Goal: Register for event/course

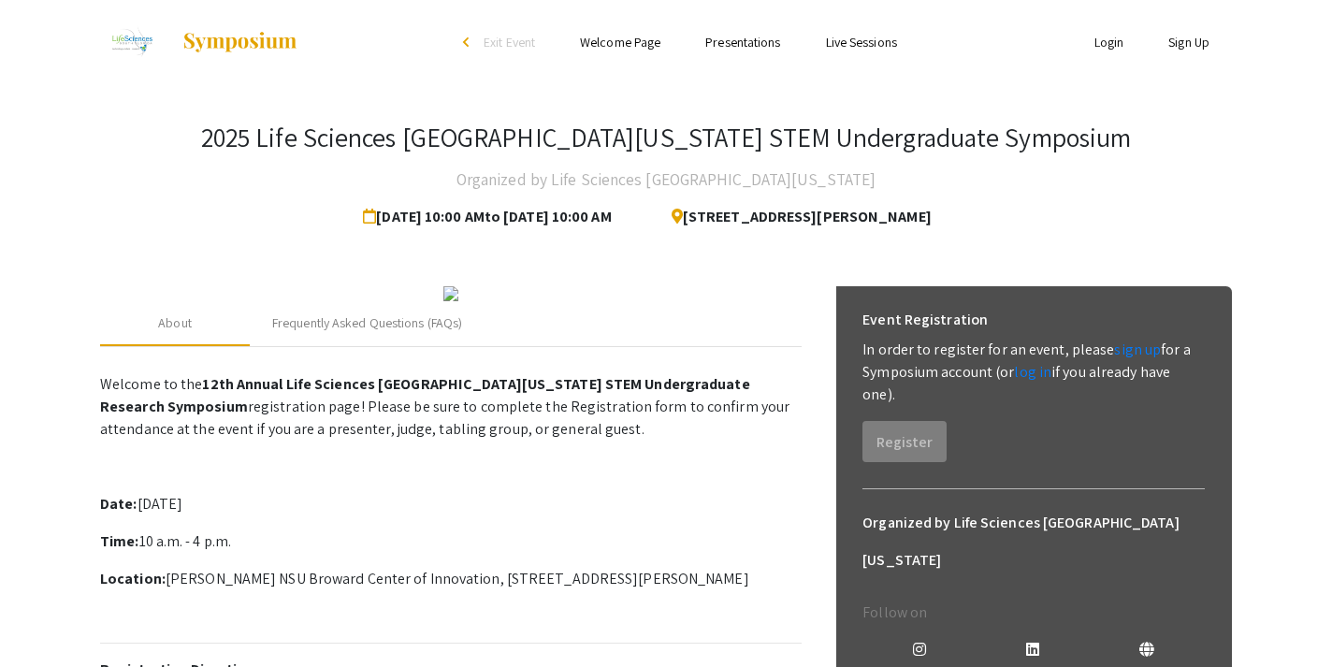
click at [1181, 47] on link "Sign Up" at bounding box center [1188, 42] width 41 height 17
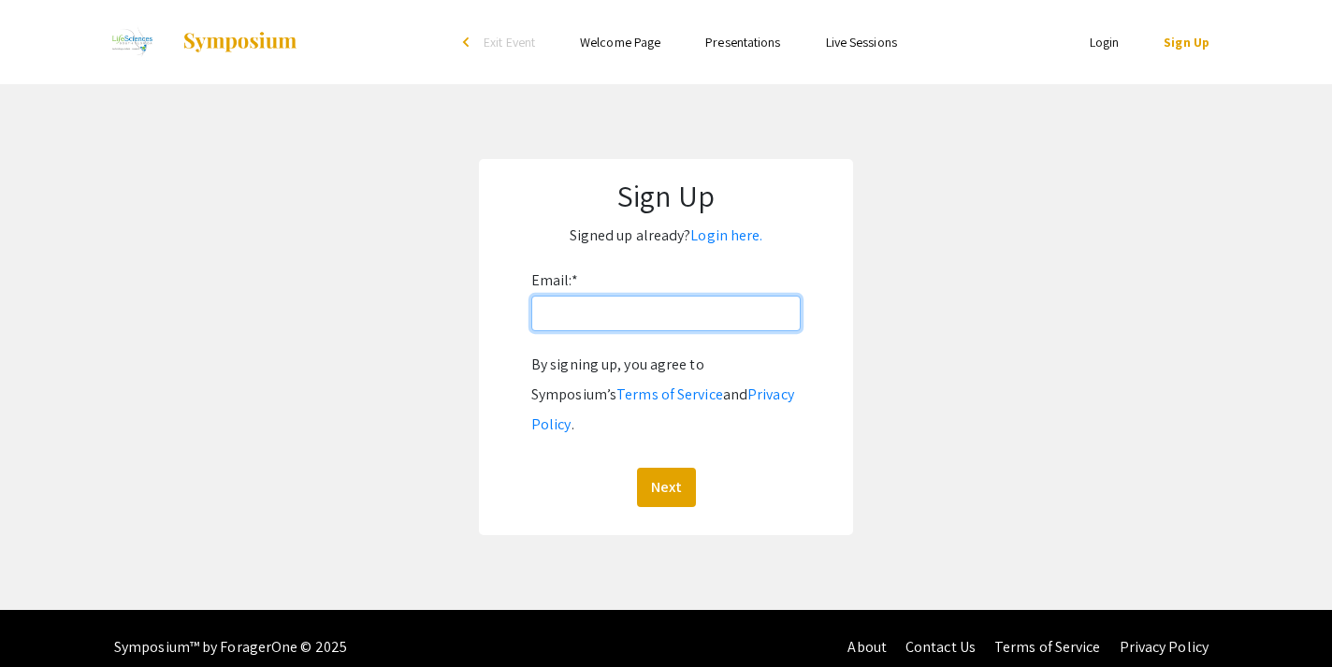
click at [719, 314] on input "Email: *" at bounding box center [665, 314] width 269 height 36
type input "[EMAIL_ADDRESS][DOMAIN_NAME]"
click at [665, 468] on button "Next" at bounding box center [666, 487] width 59 height 39
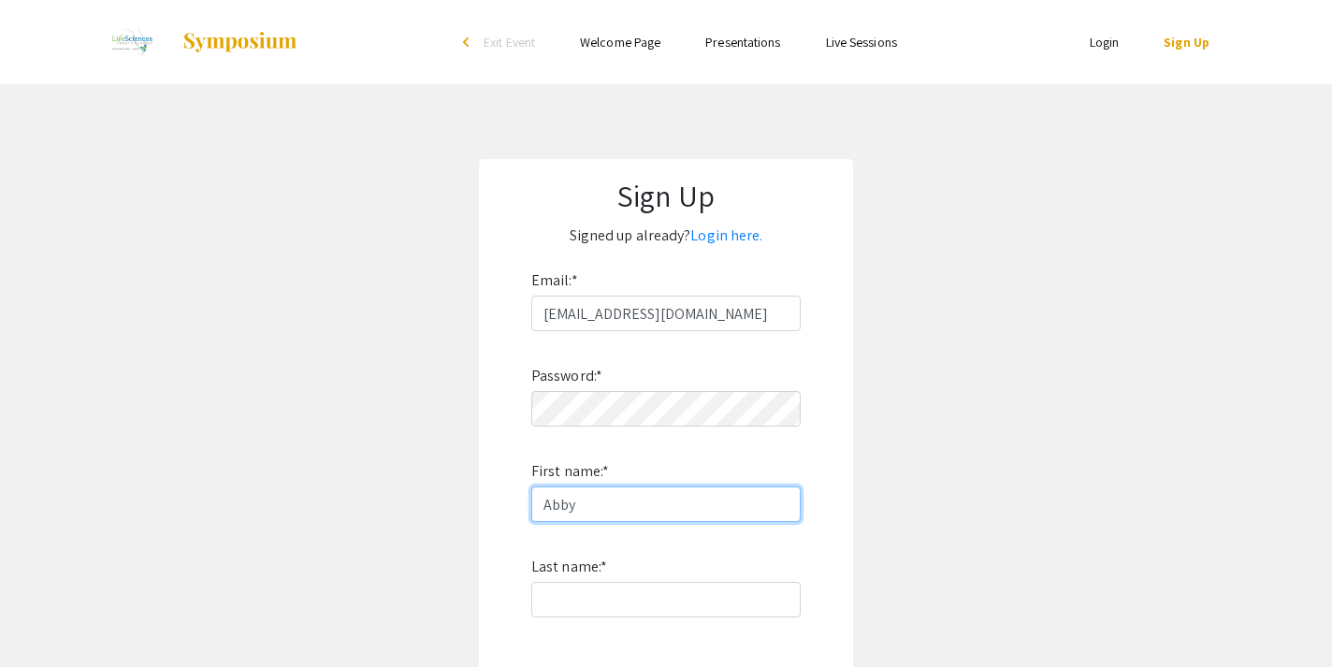
type input "Abby"
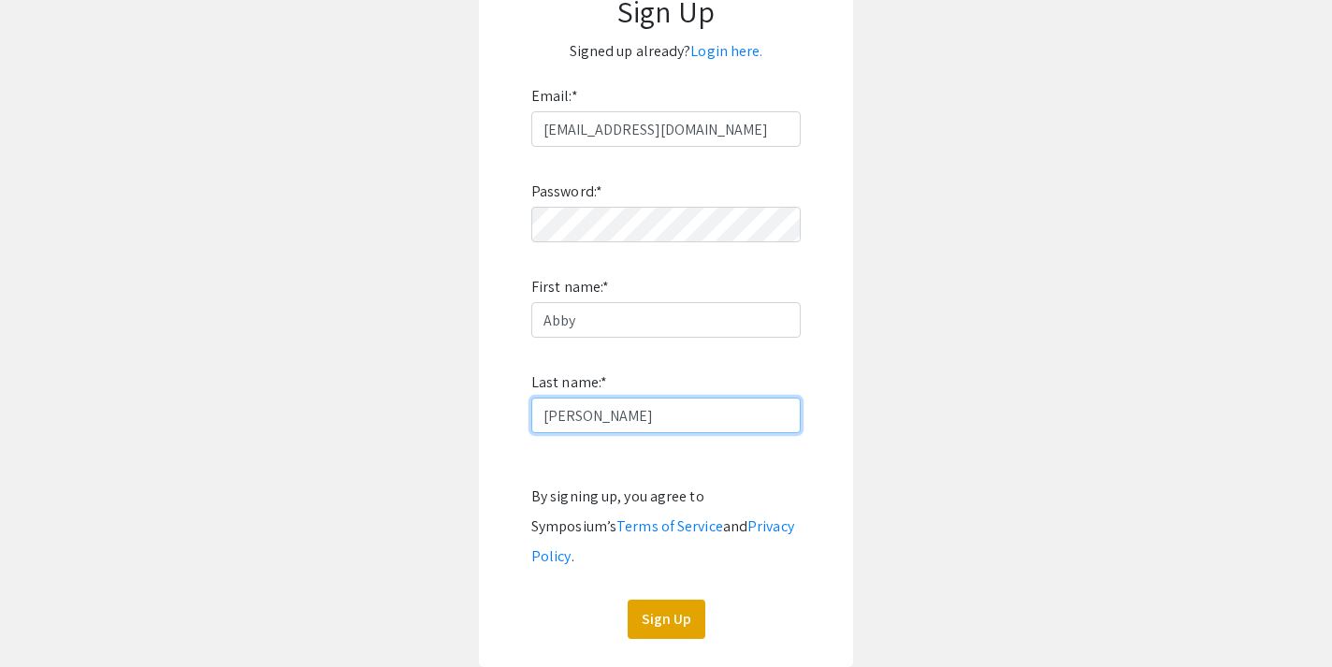
scroll to position [184, 0]
type input "Morrill"
click at [659, 600] on button "Sign Up" at bounding box center [667, 619] width 78 height 39
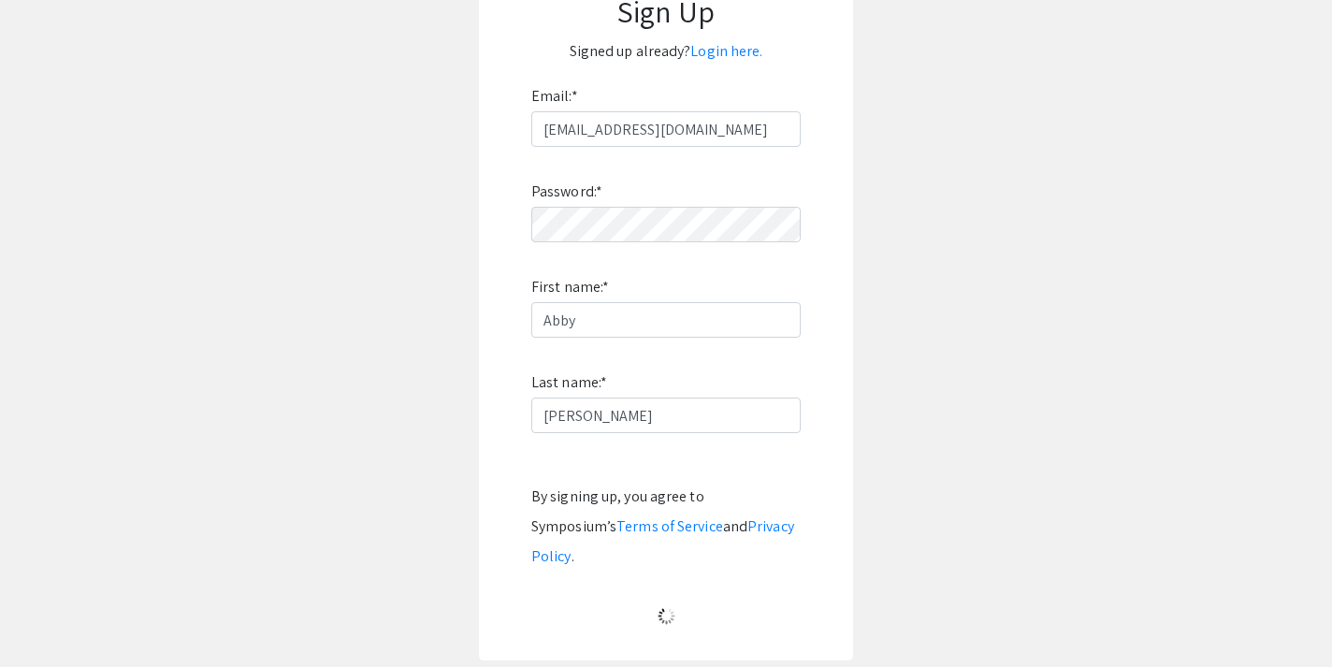
scroll to position [35, 0]
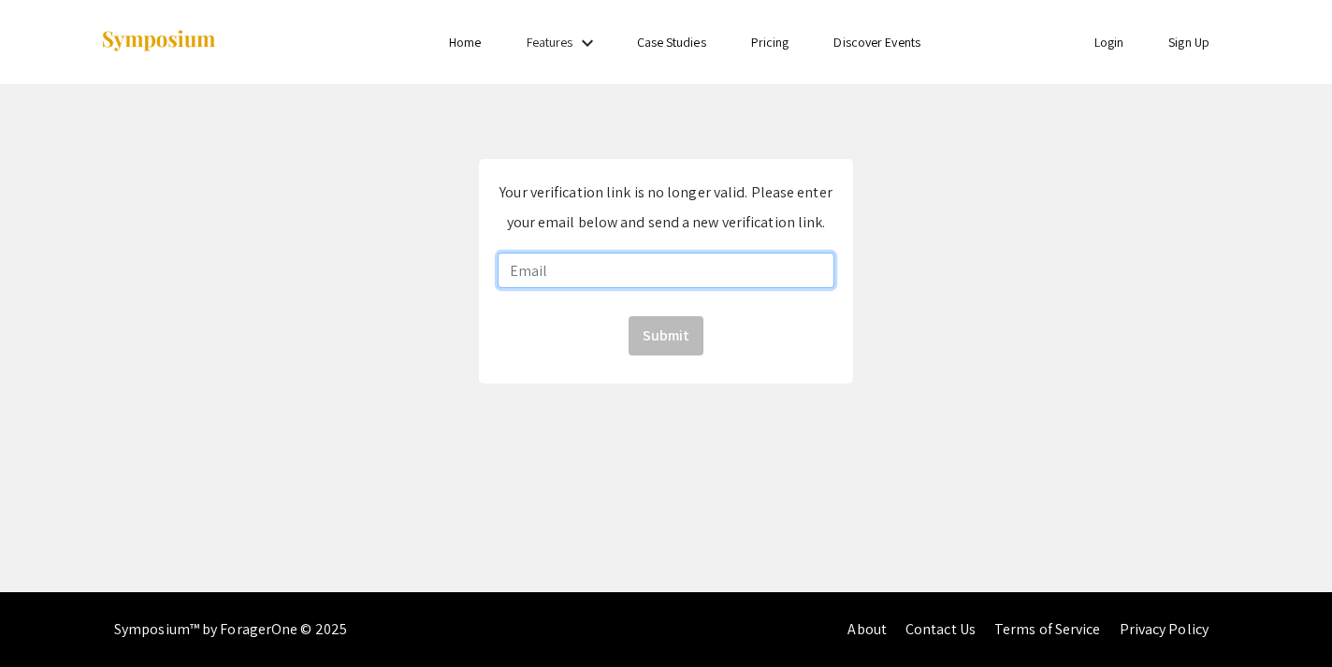
click at [667, 267] on input "email" at bounding box center [666, 271] width 337 height 36
type input "[EMAIL_ADDRESS][DOMAIN_NAME]"
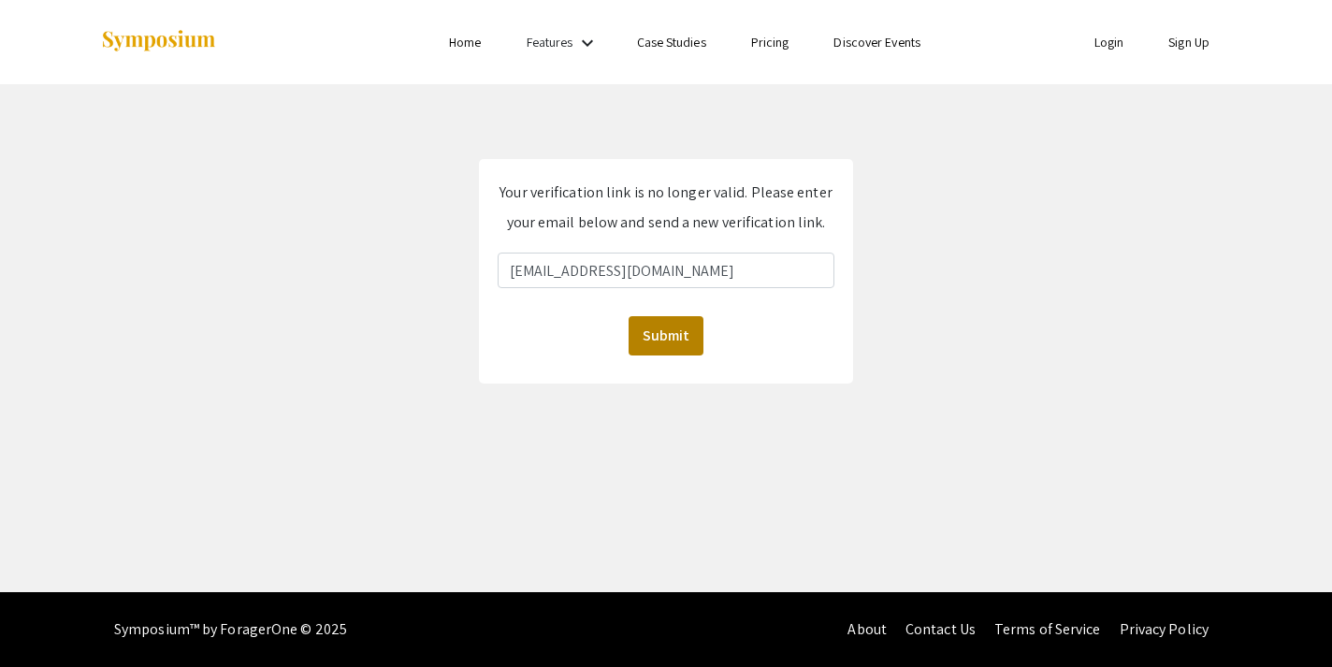
click at [684, 339] on button "Submit" at bounding box center [666, 335] width 75 height 39
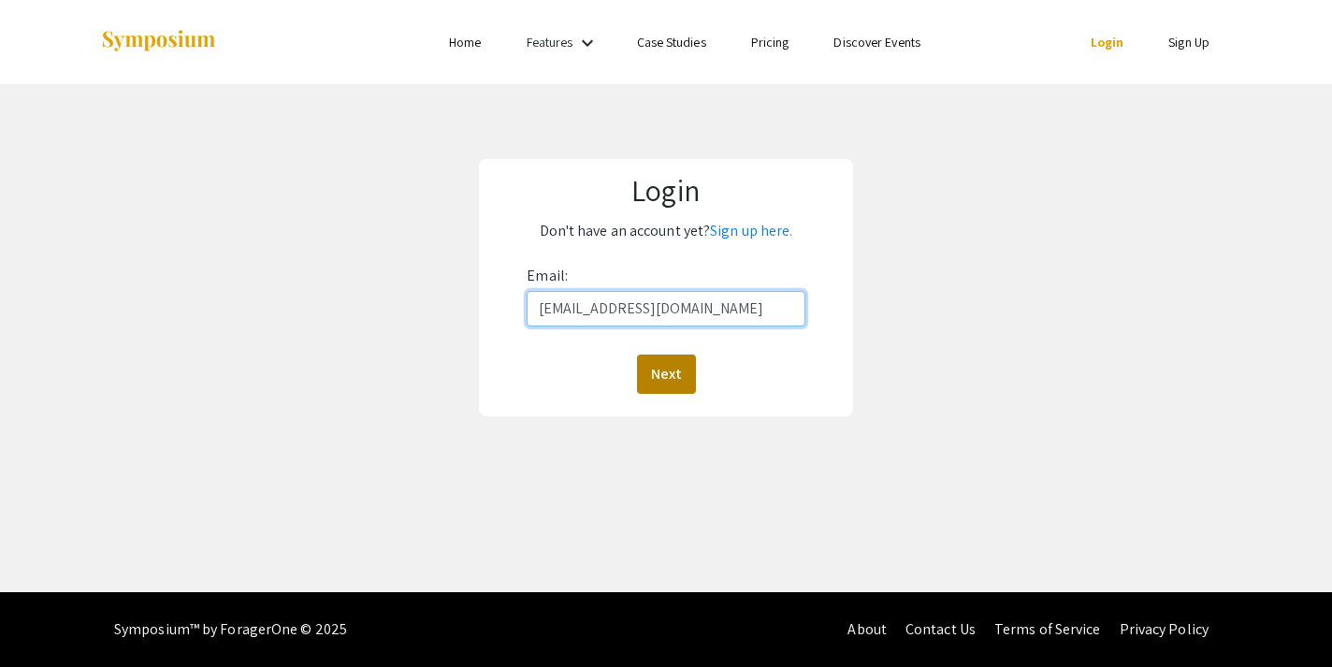
type input "[EMAIL_ADDRESS][DOMAIN_NAME]"
click at [689, 378] on button "Next" at bounding box center [666, 374] width 59 height 39
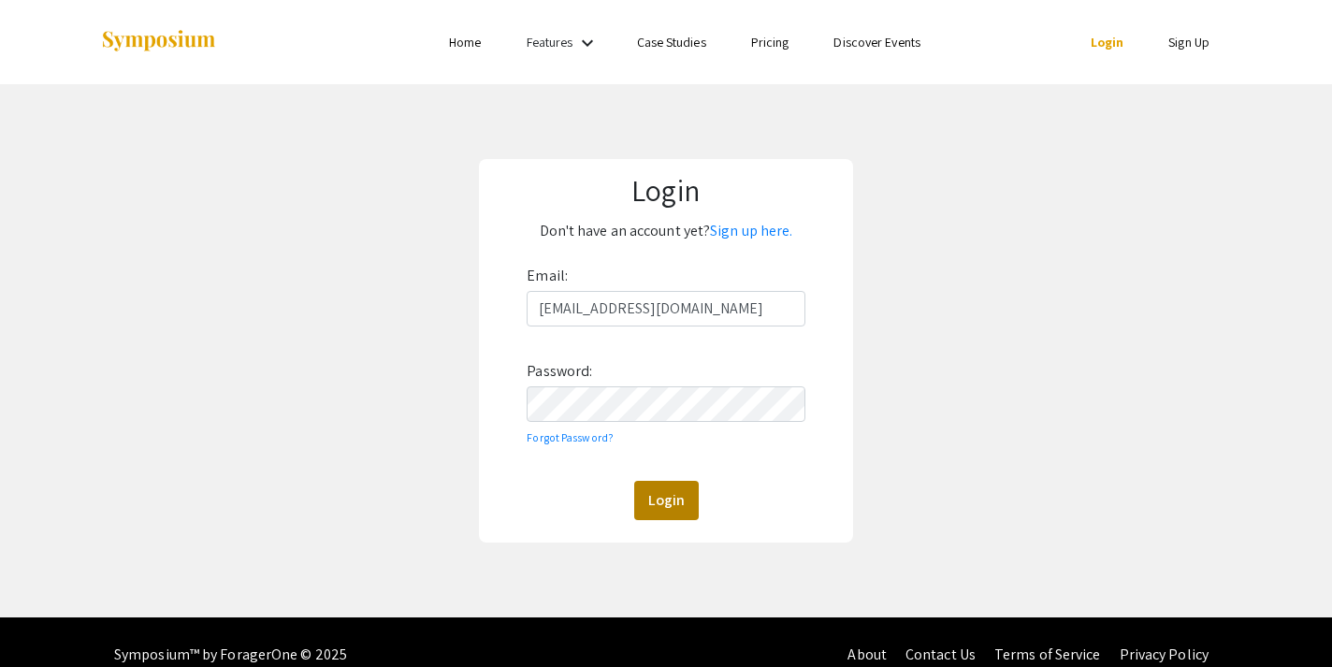
click at [661, 485] on button "Login" at bounding box center [666, 500] width 65 height 39
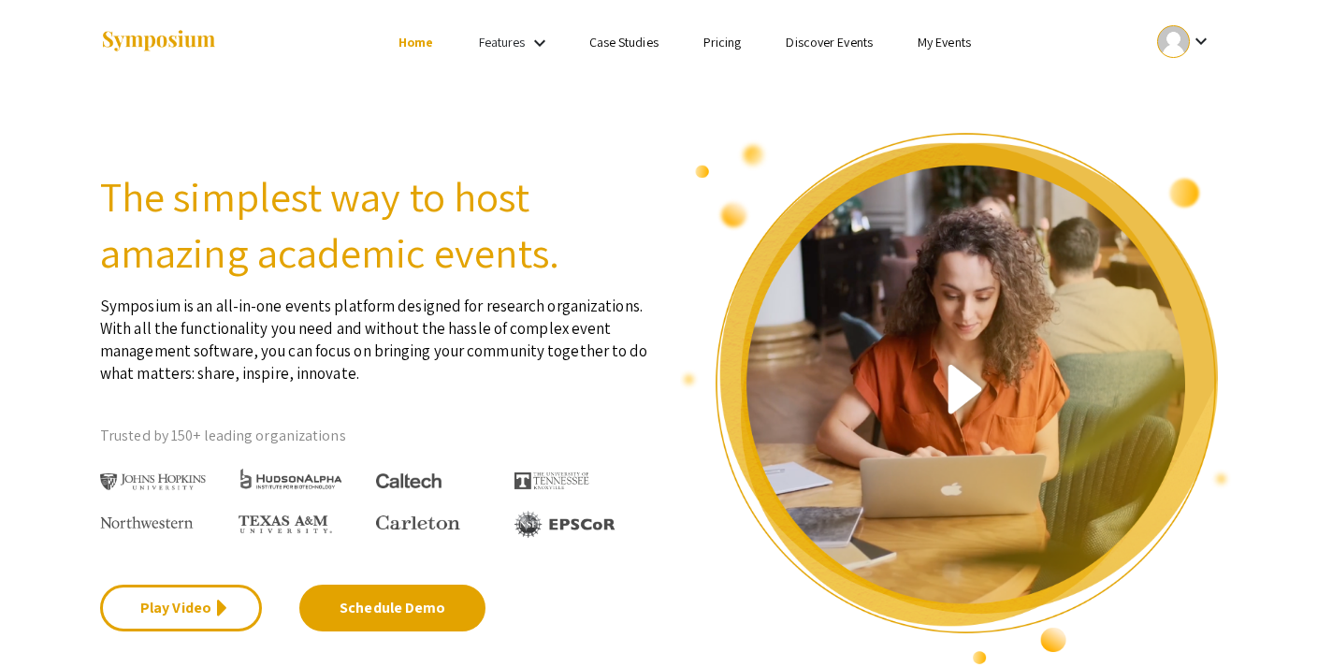
click at [513, 36] on link "Features" at bounding box center [502, 42] width 47 height 17
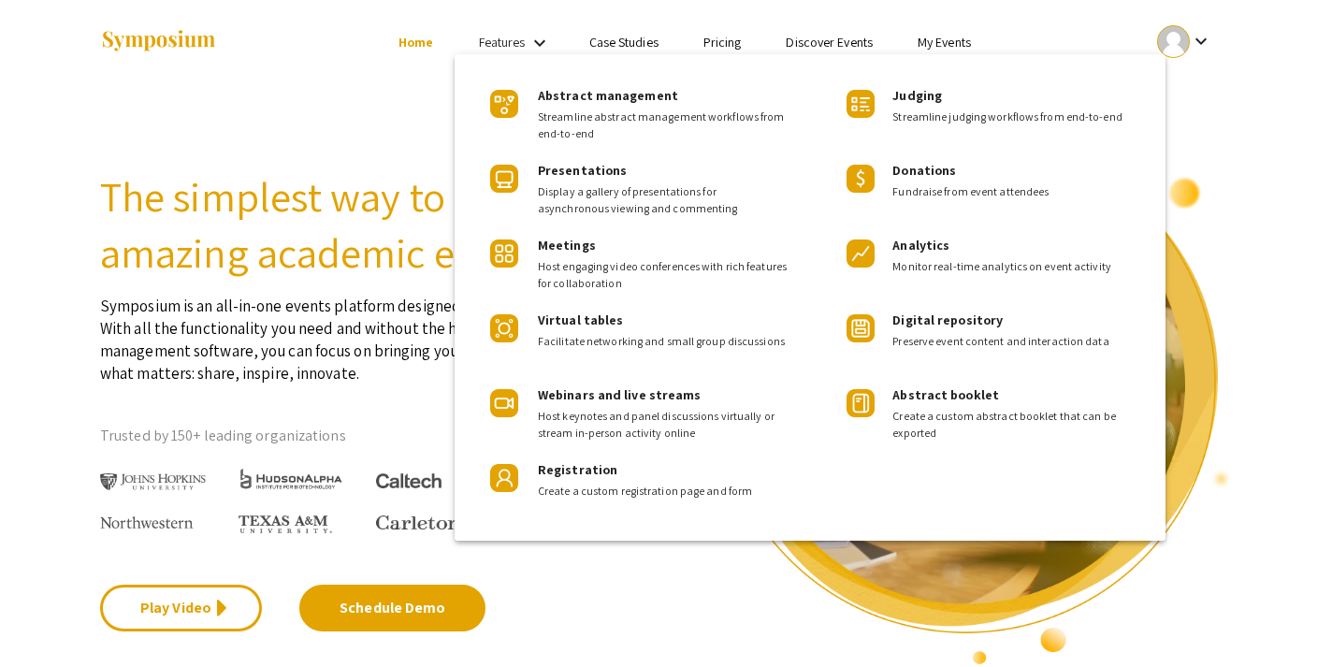
click at [807, 36] on div at bounding box center [666, 333] width 1332 height 667
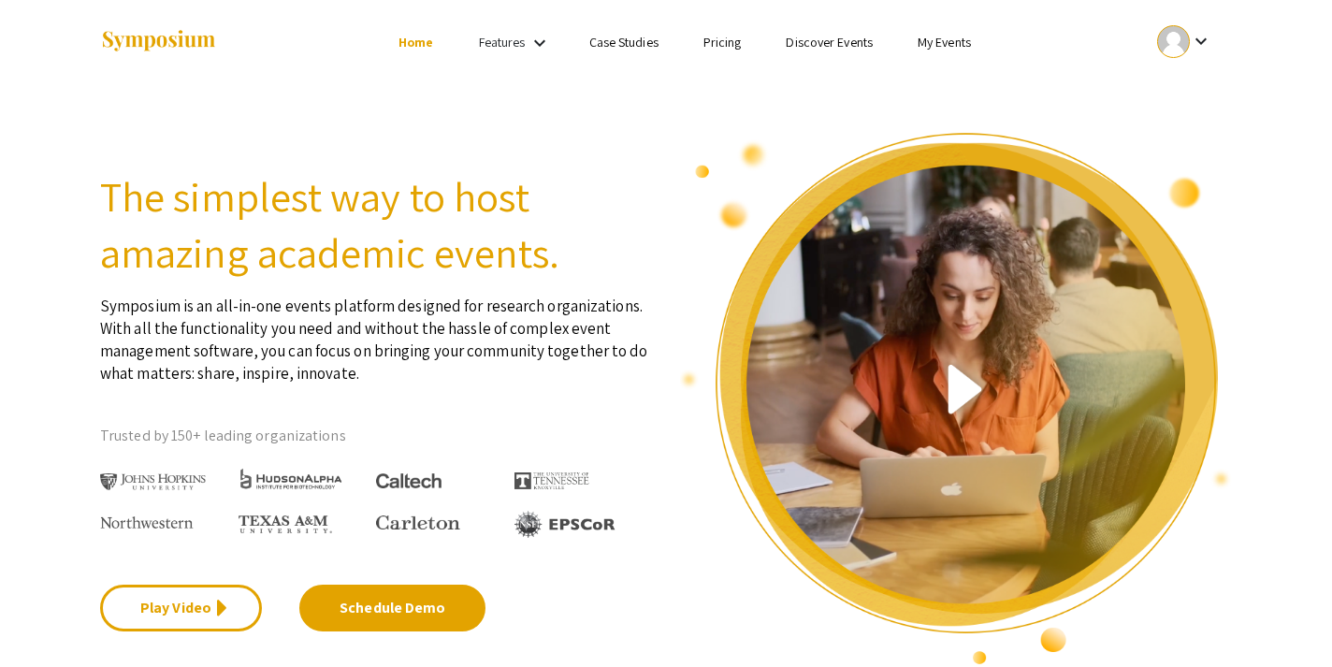
click at [835, 44] on link "Discover Events" at bounding box center [829, 42] width 87 height 17
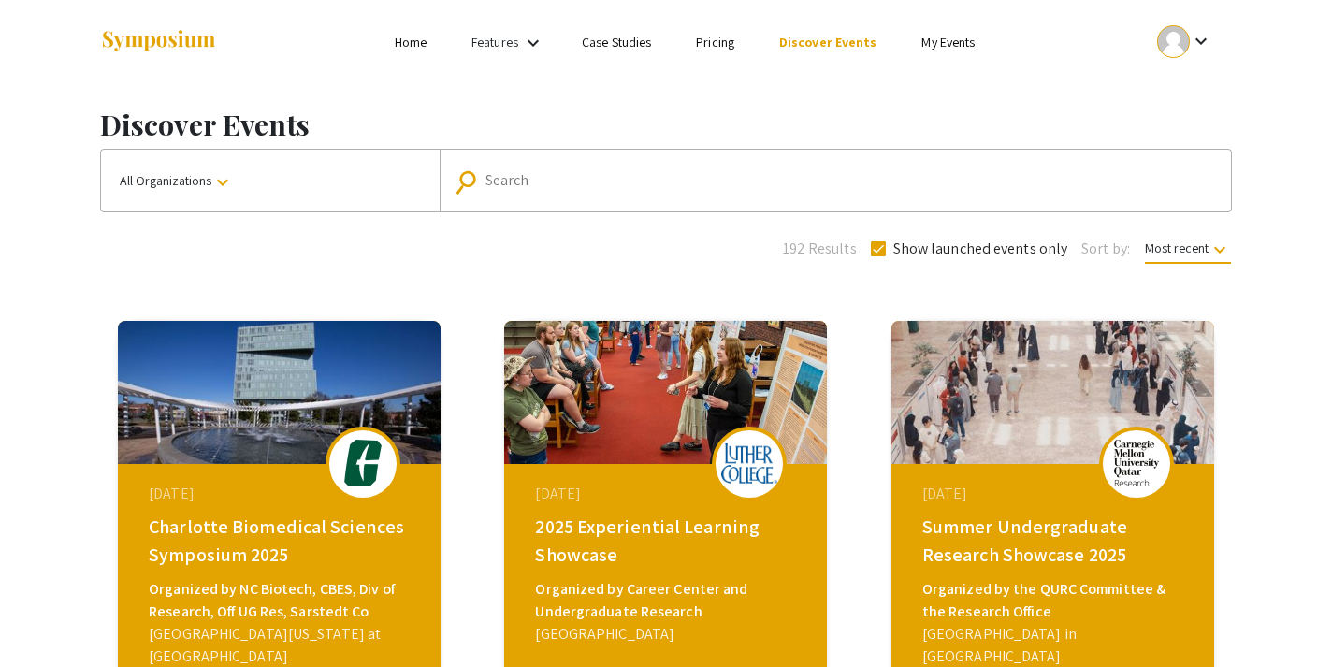
click at [502, 183] on input "Search" at bounding box center [845, 180] width 720 height 17
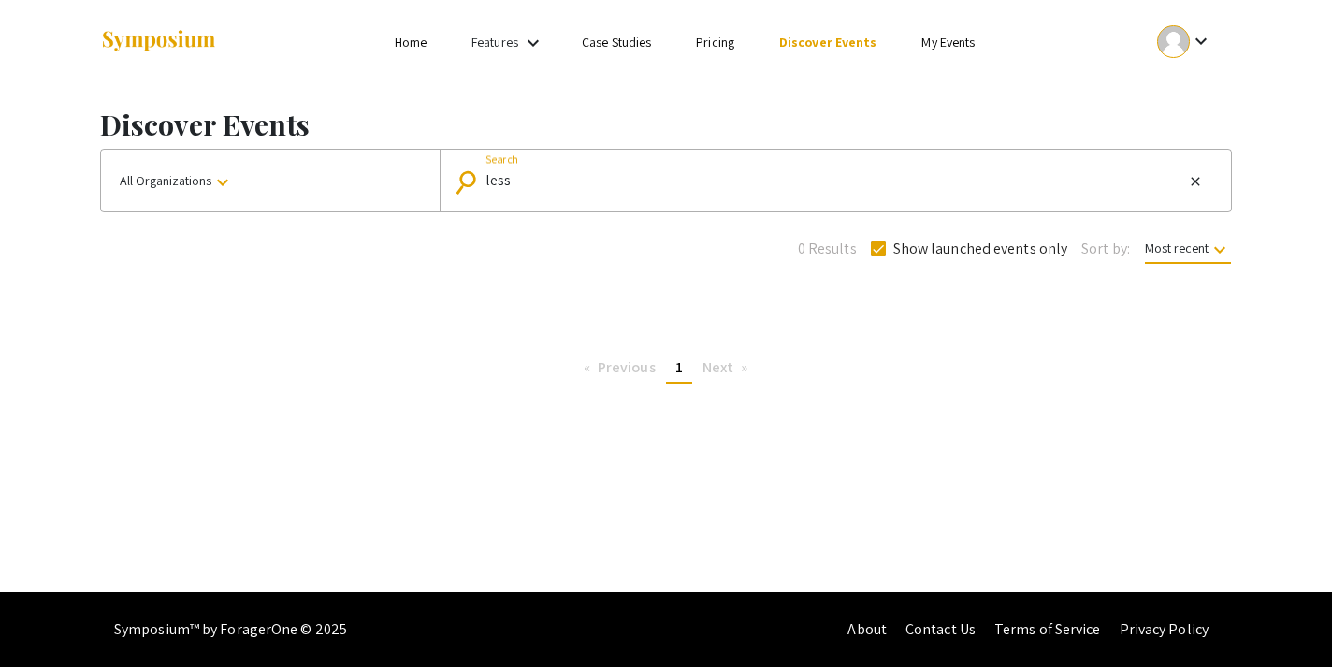
type input "less"
click at [401, 27] on div at bounding box center [286, 42] width 373 height 84
click at [412, 47] on link "Home" at bounding box center [411, 42] width 32 height 17
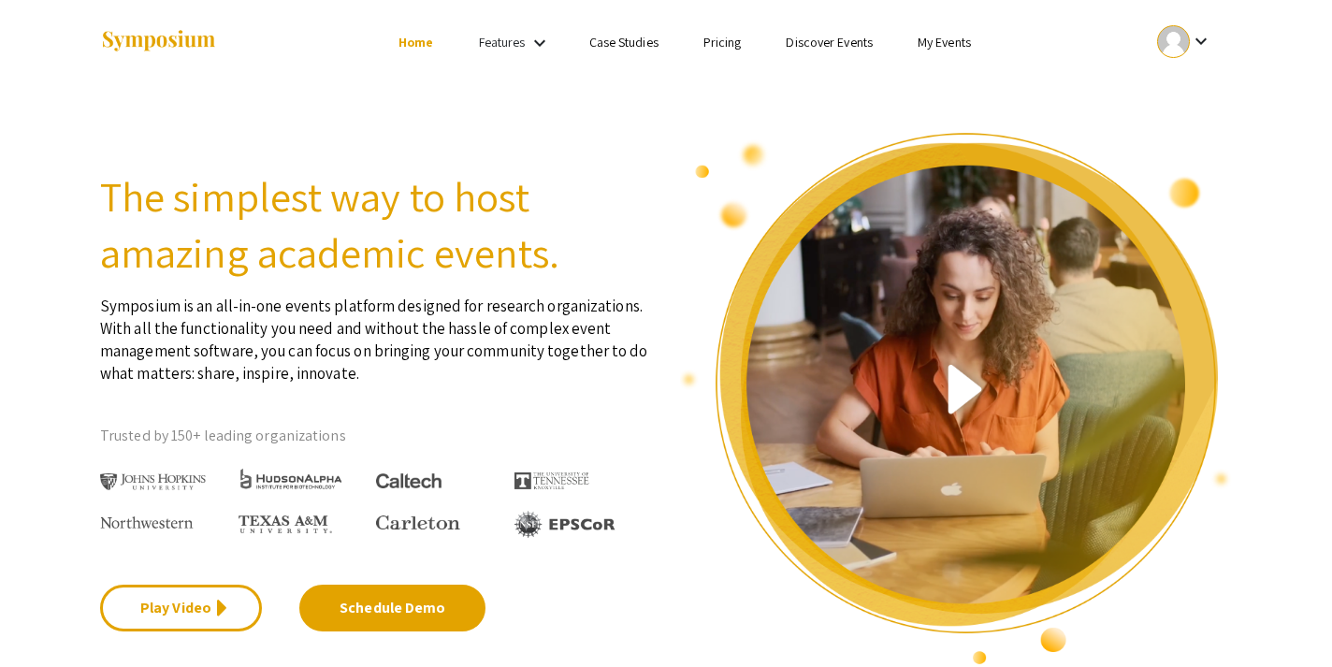
click at [935, 42] on link "My Events" at bounding box center [944, 42] width 53 height 17
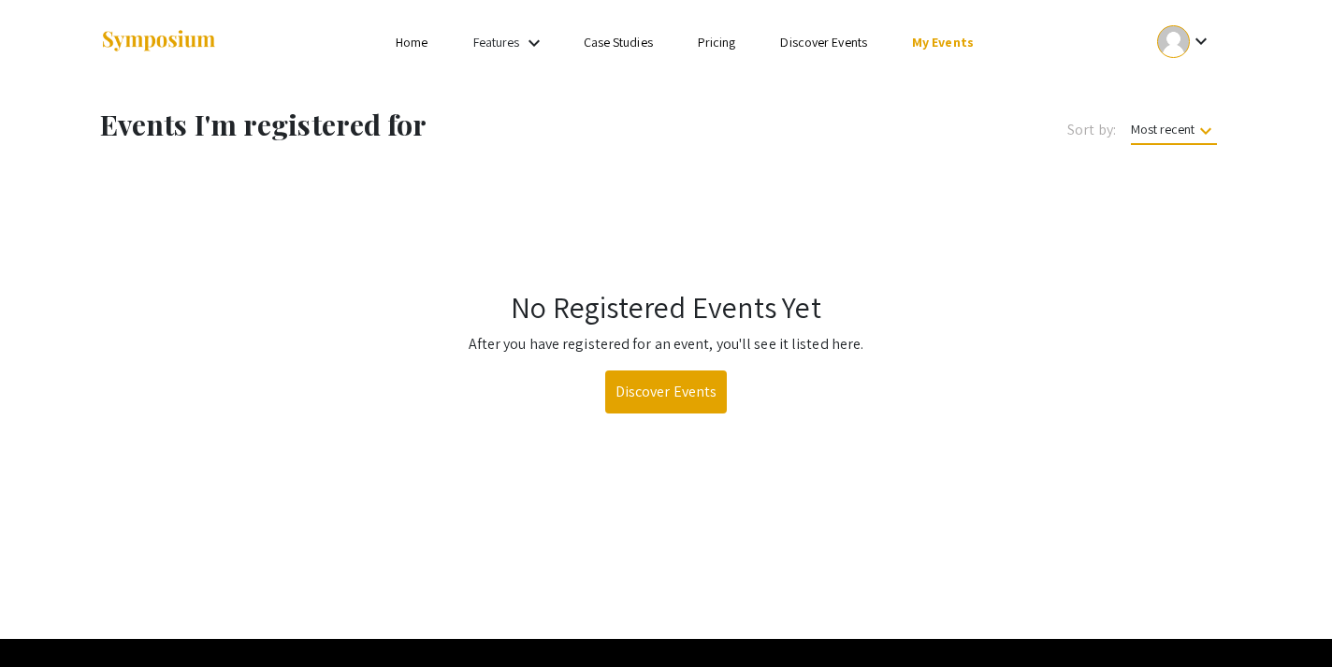
click at [672, 395] on link "Discover Events" at bounding box center [666, 391] width 123 height 43
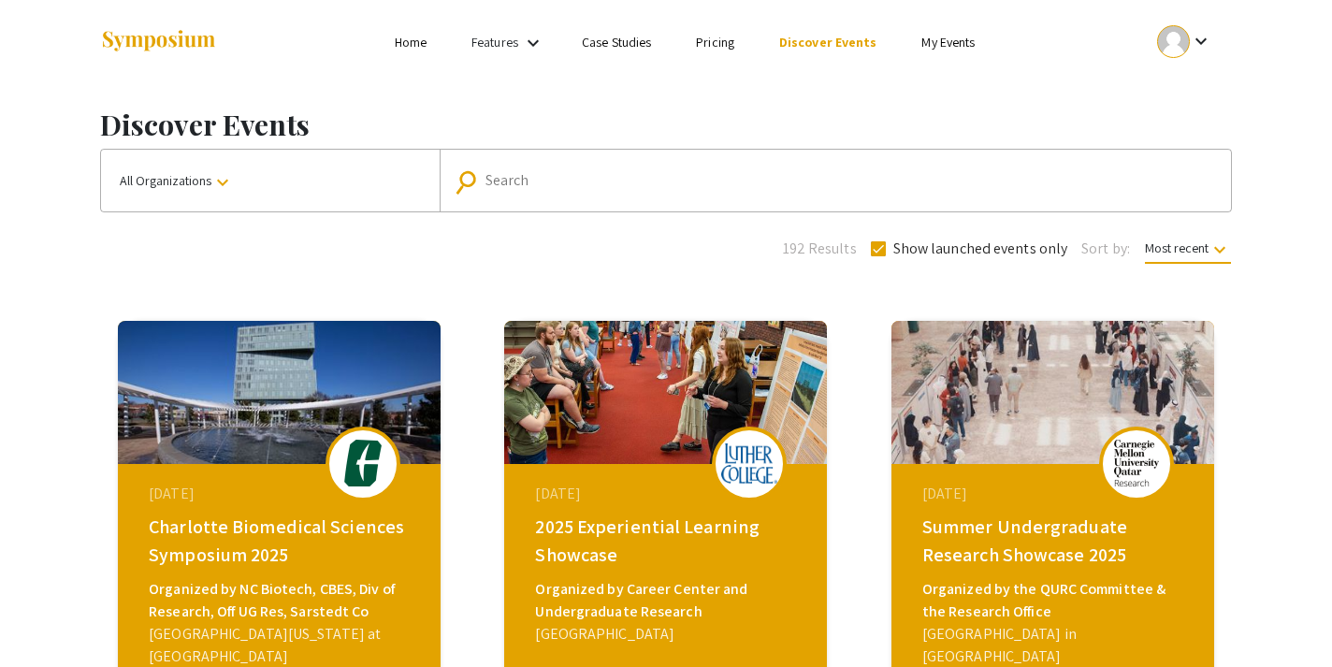
click at [785, 202] on mat-form-field "search Search" at bounding box center [835, 181] width 791 height 62
click at [759, 167] on div "Search" at bounding box center [845, 181] width 720 height 30
type input "nova"
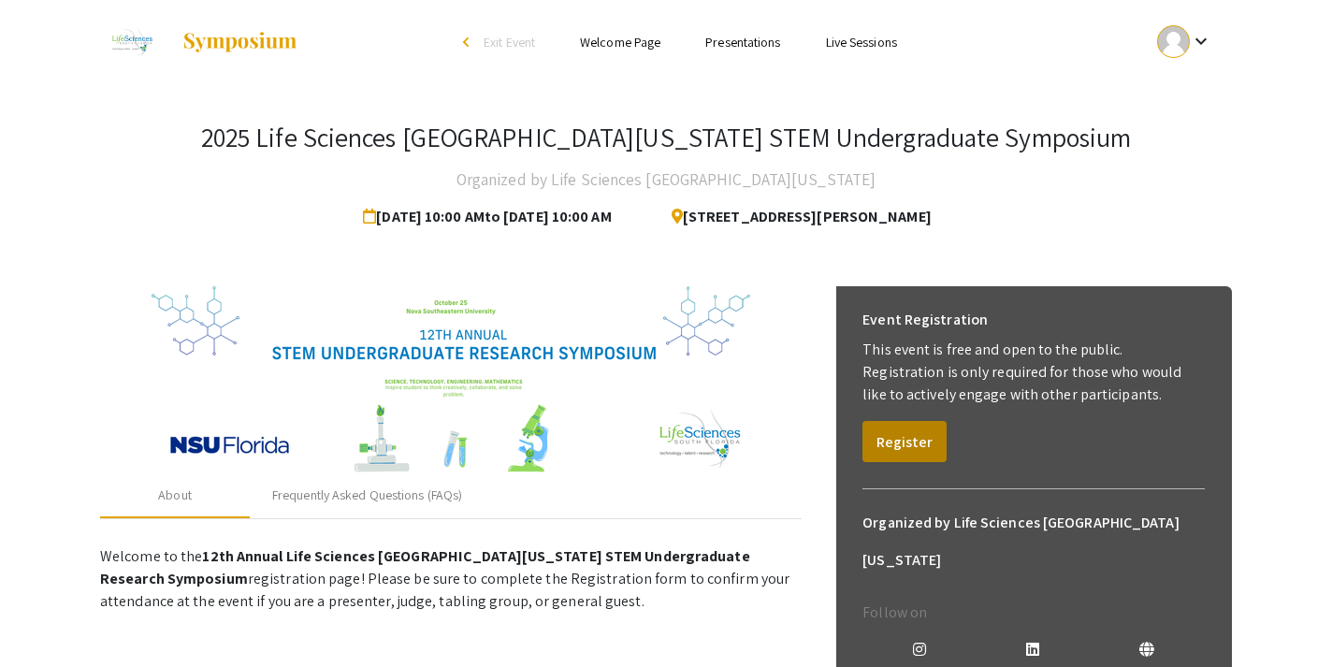
click at [928, 438] on button "Register" at bounding box center [904, 441] width 84 height 41
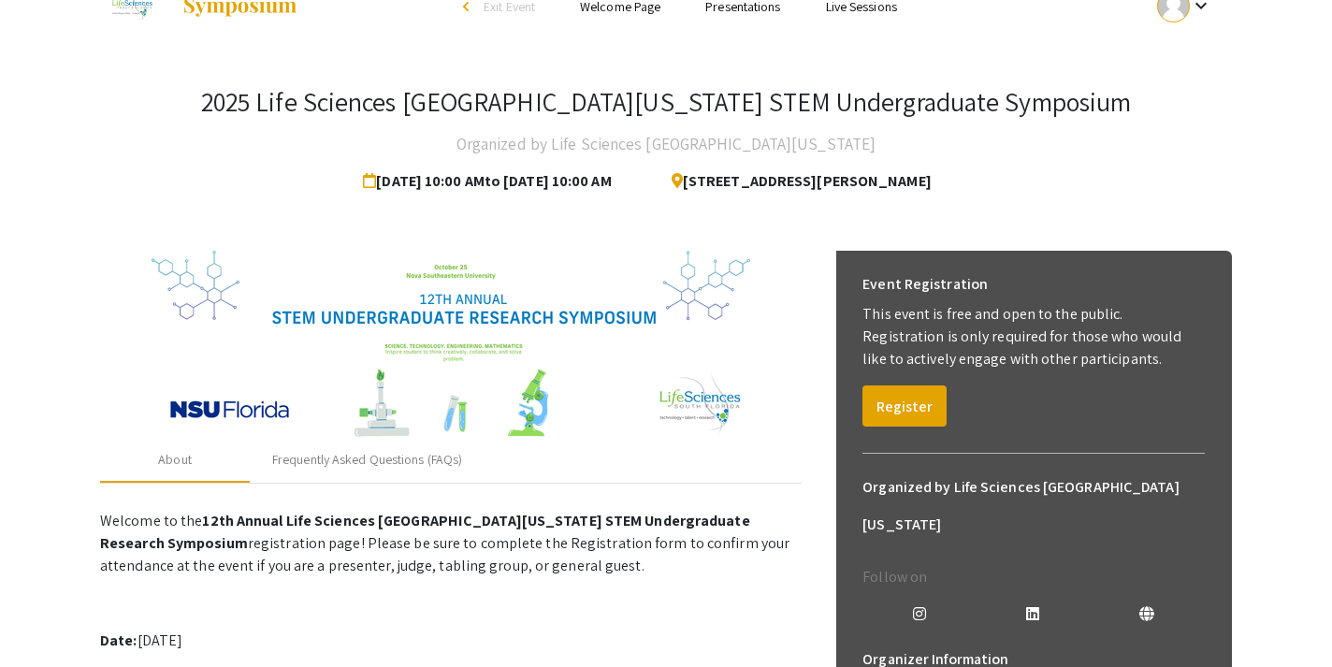
scroll to position [40, 0]
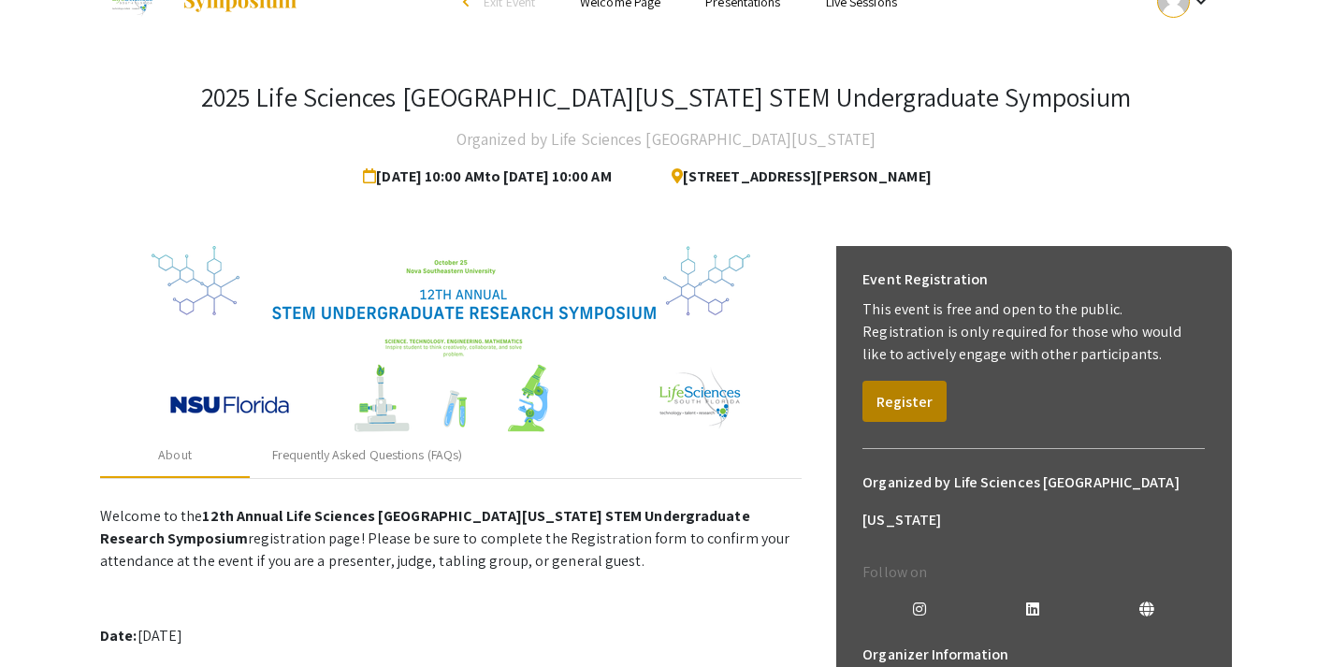
click at [910, 403] on button "Register" at bounding box center [904, 401] width 84 height 41
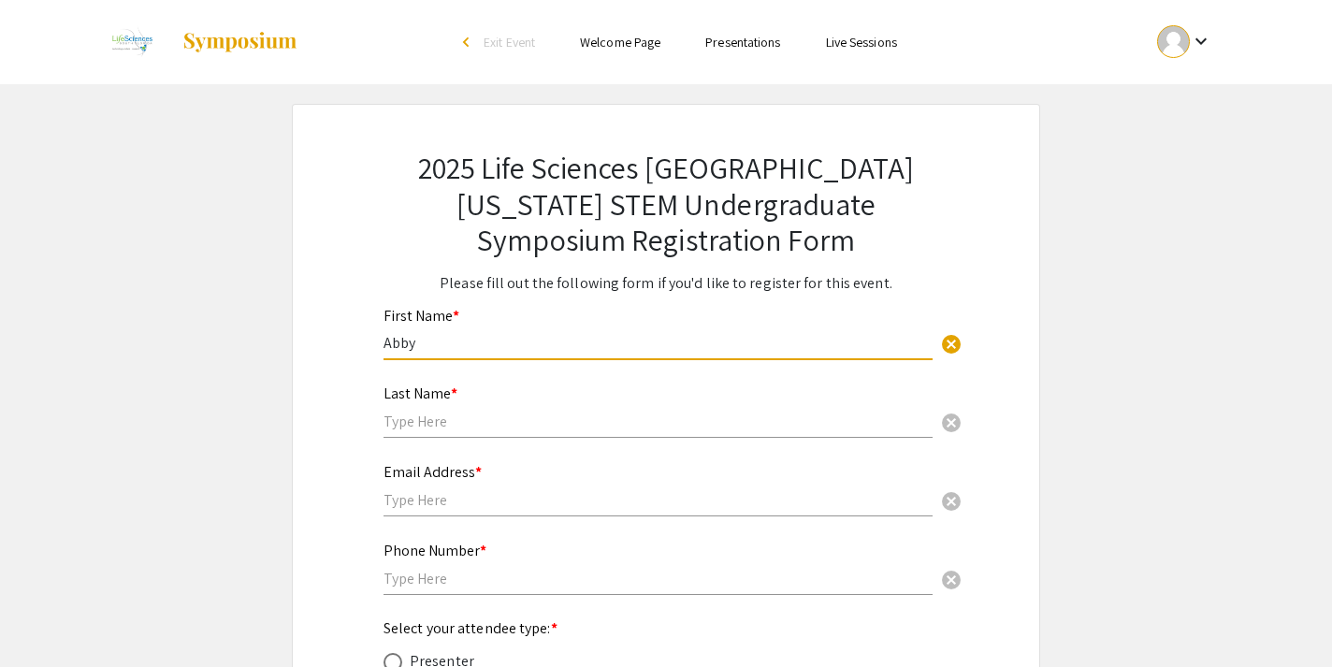
type input "Abby"
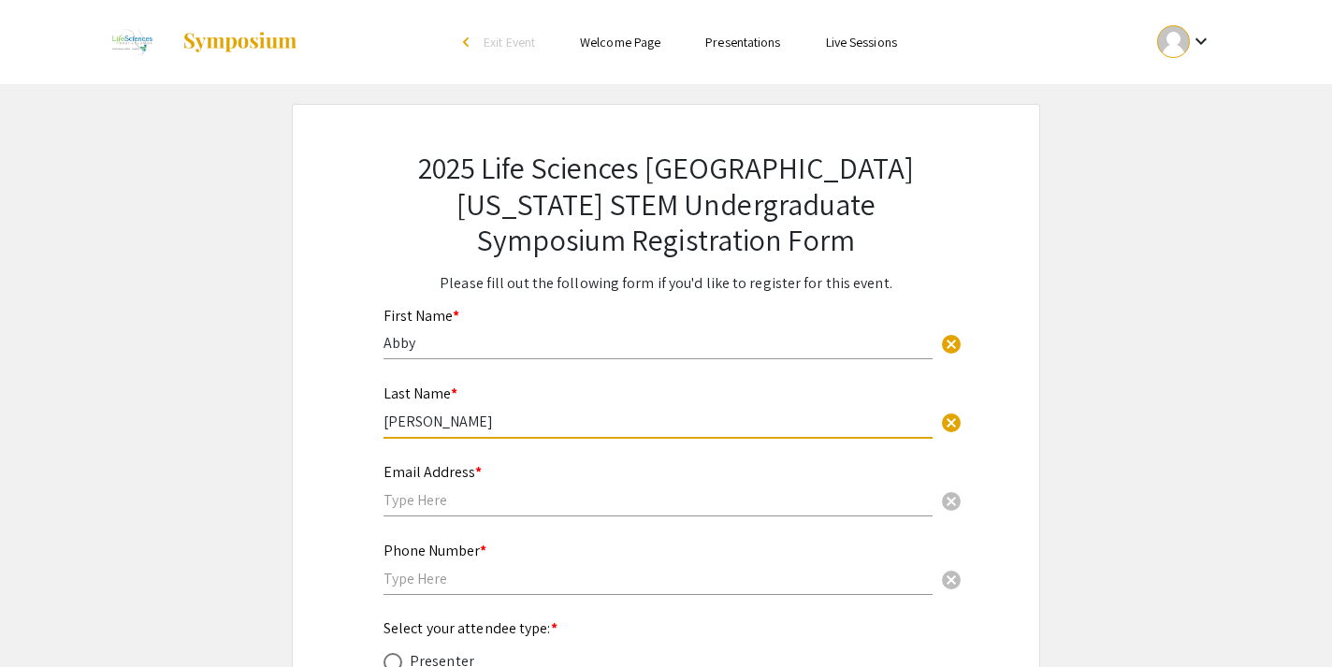
type input "Morrill"
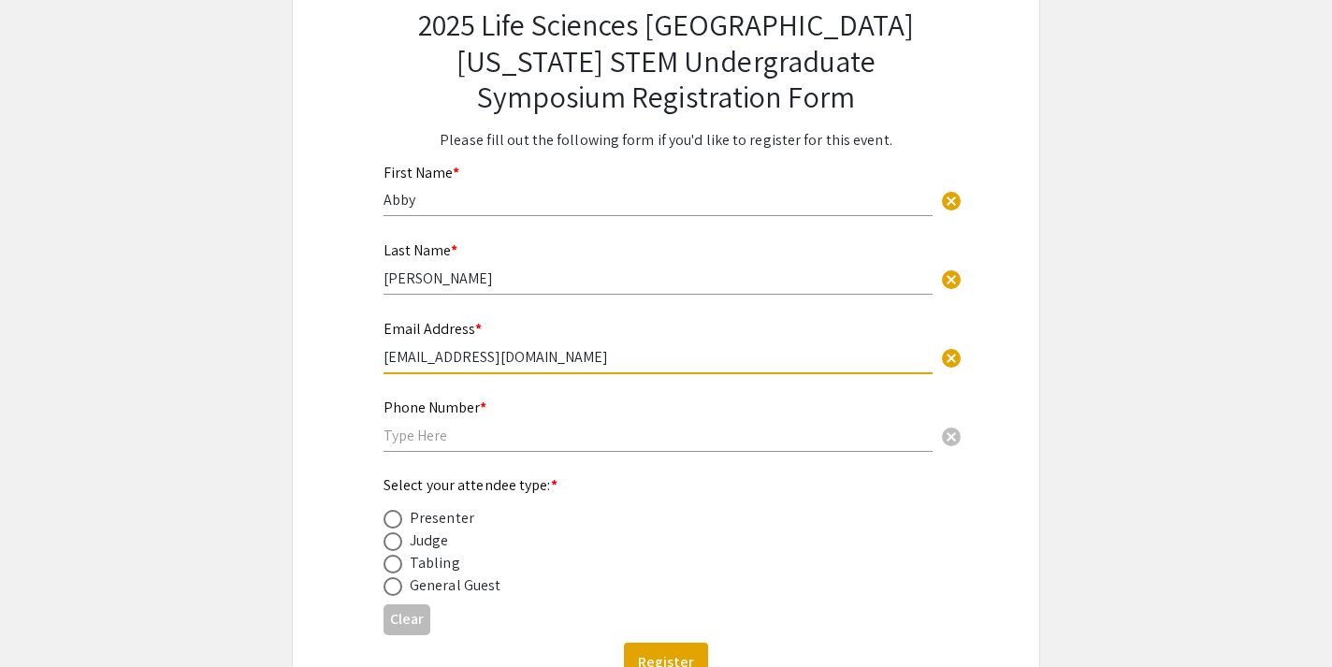
scroll to position [147, 0]
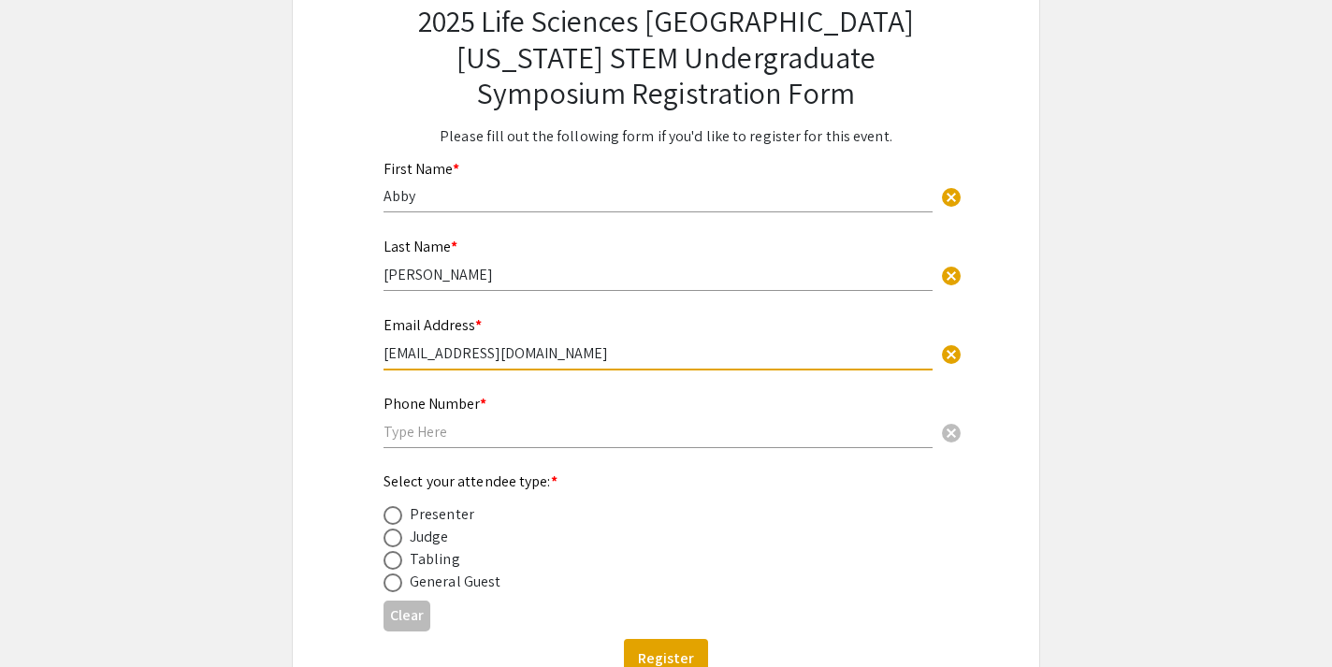
type input "[EMAIL_ADDRESS][DOMAIN_NAME]"
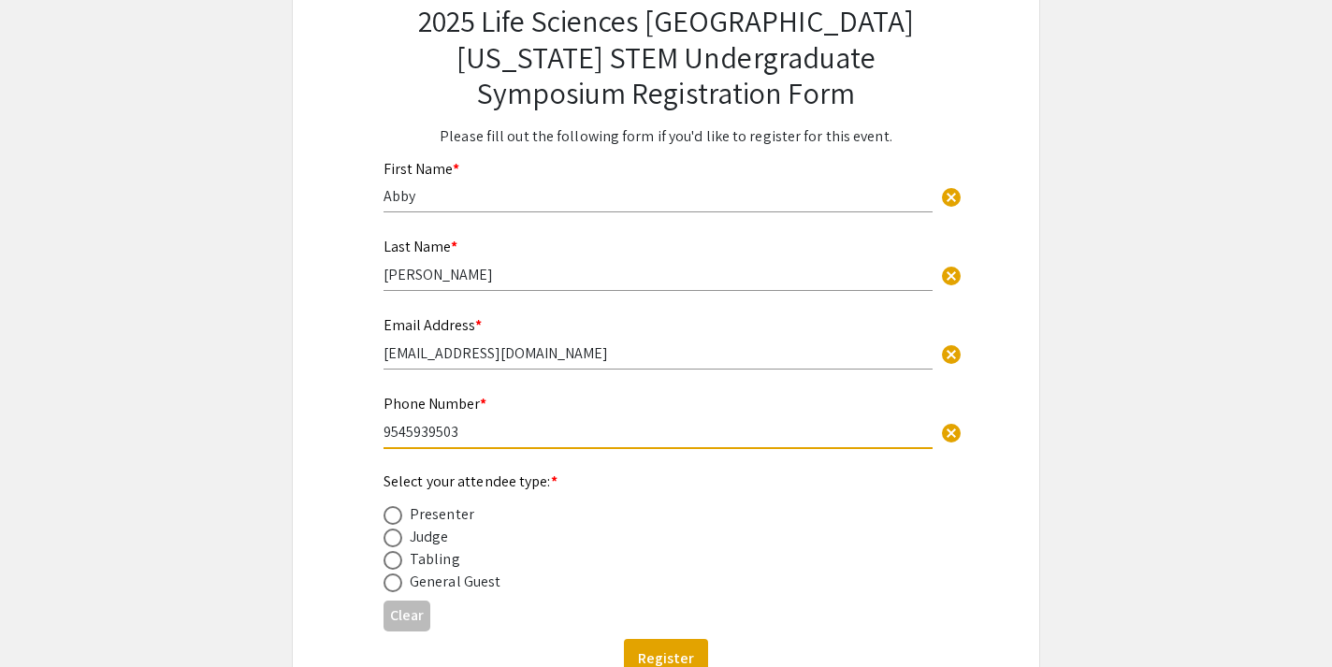
type input "9545939503"
click at [413, 511] on div "Presenter" at bounding box center [442, 514] width 65 height 22
click at [382, 512] on div "2025 Life Sciences South Florida STEM Undergraduate Symposium Registration Form…" at bounding box center [666, 340] width 655 height 764
click at [394, 514] on span at bounding box center [393, 515] width 19 height 19
click at [394, 514] on input "radio" at bounding box center [393, 515] width 19 height 19
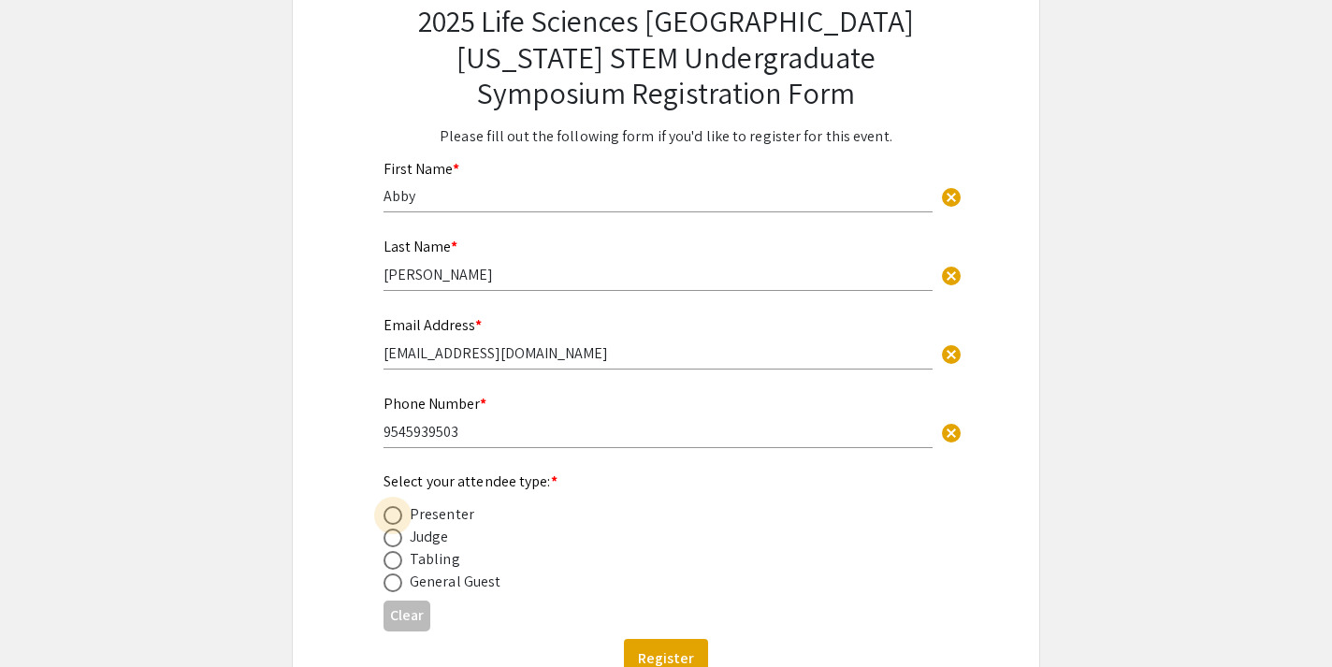
radio input "true"
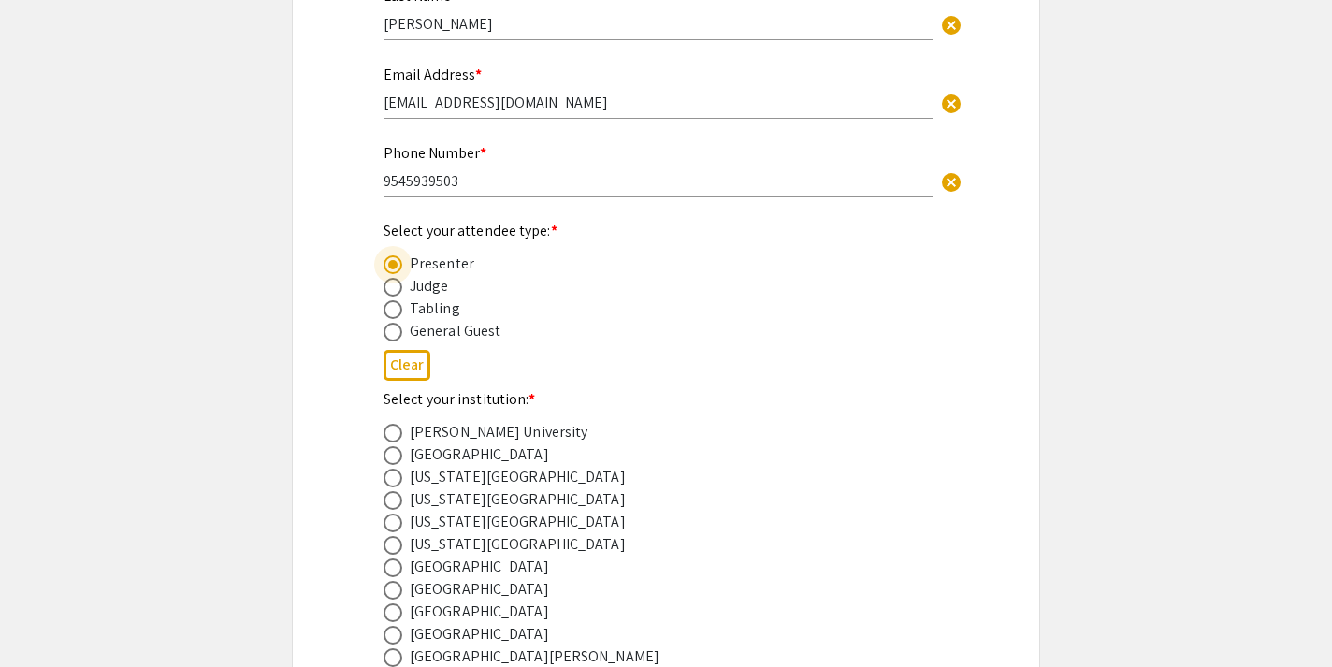
scroll to position [423, 0]
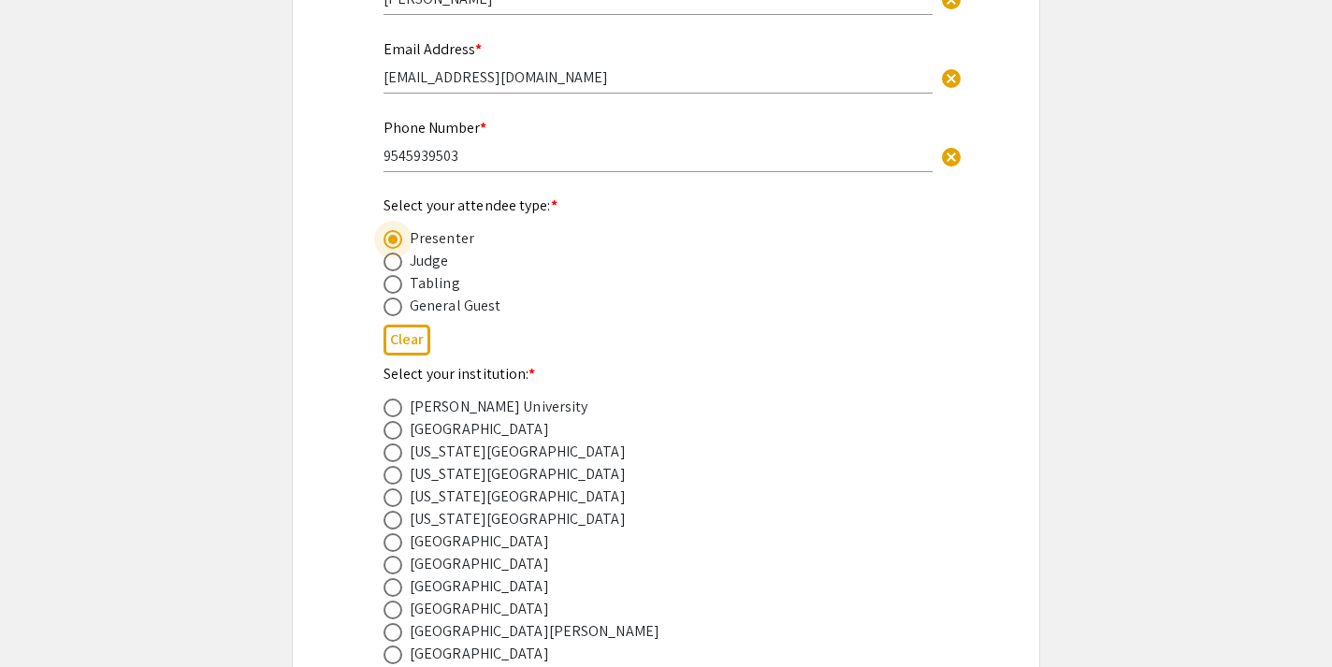
click at [392, 592] on span at bounding box center [393, 587] width 19 height 19
click at [392, 592] on input "radio" at bounding box center [393, 587] width 19 height 19
radio input "true"
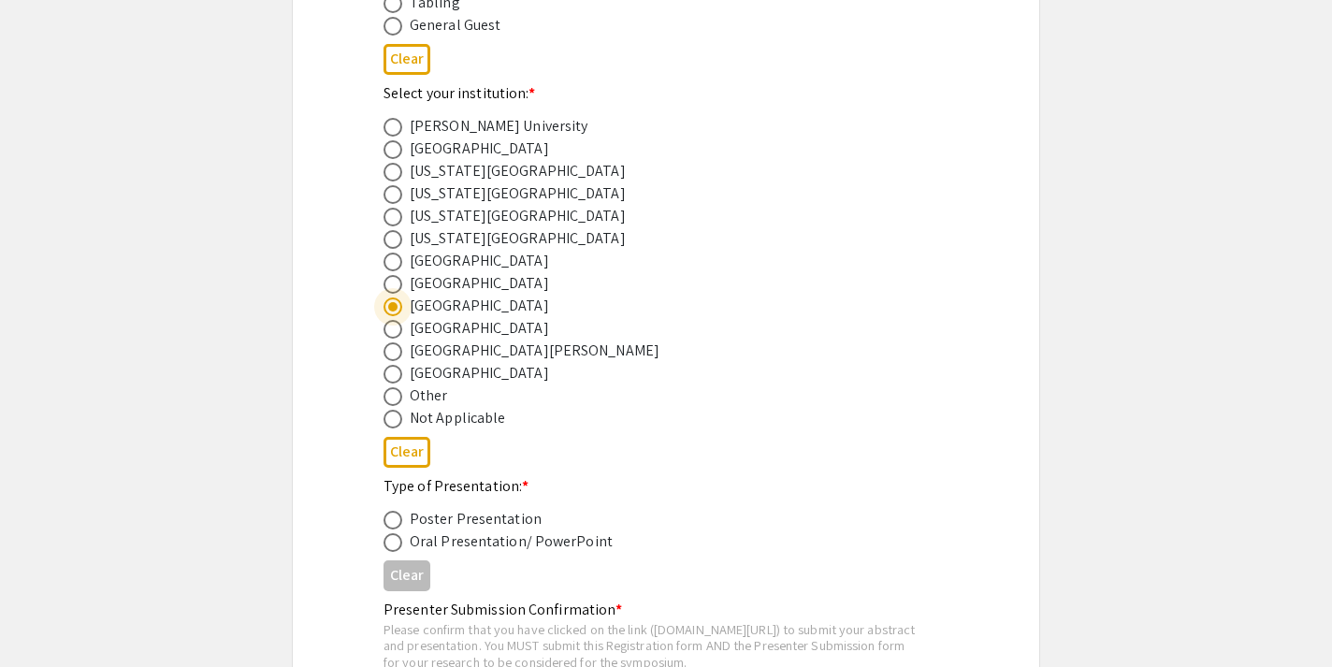
scroll to position [732, 0]
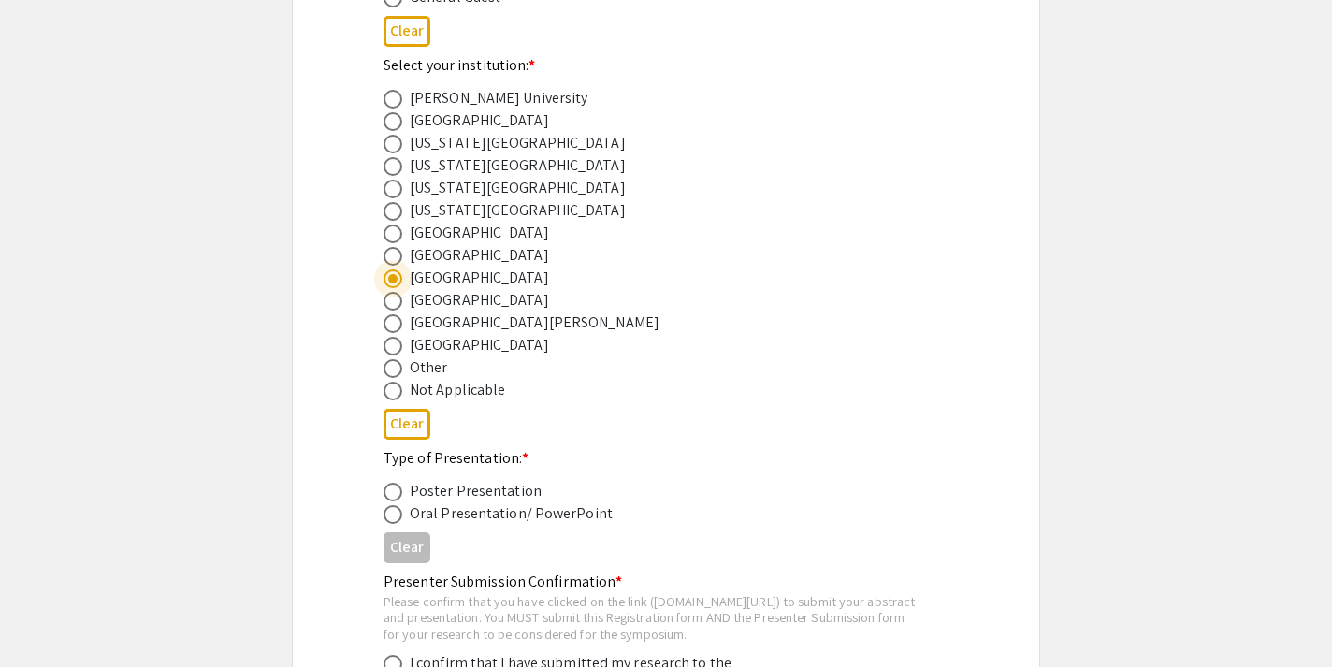
click at [398, 489] on span at bounding box center [393, 492] width 19 height 19
click at [398, 489] on input "radio" at bounding box center [393, 492] width 19 height 19
radio input "true"
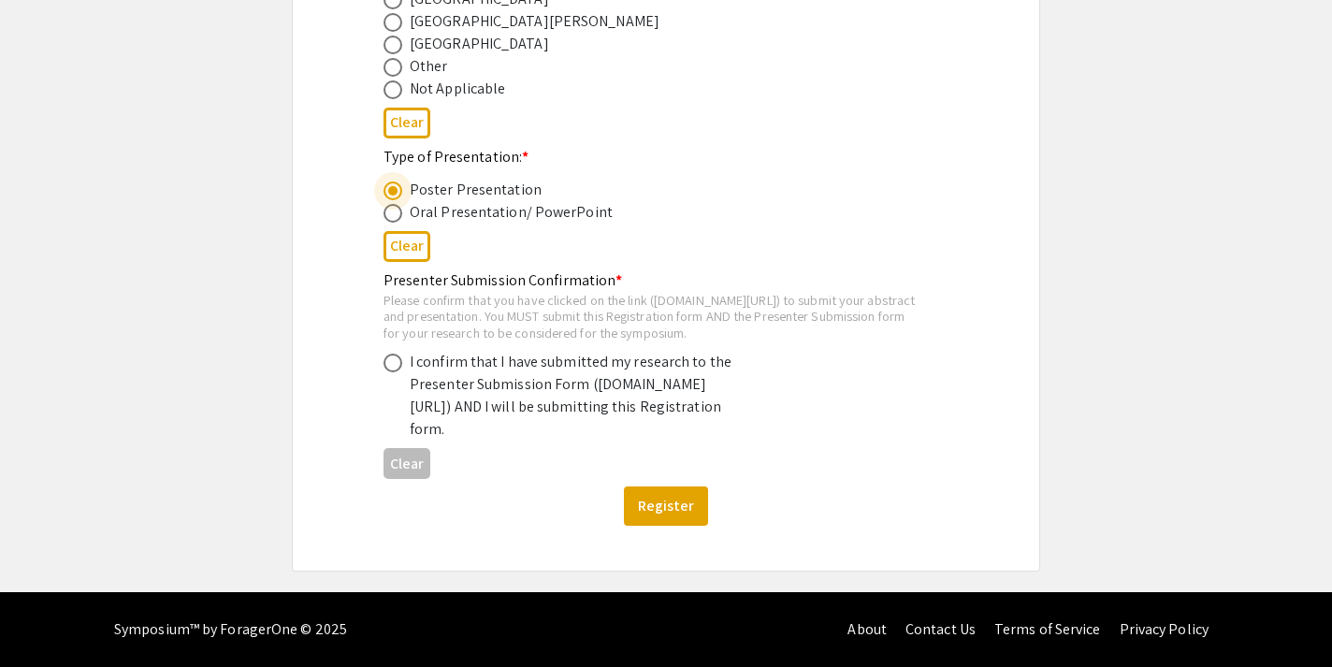
scroll to position [1049, 0]
